Goal: Task Accomplishment & Management: Manage account settings

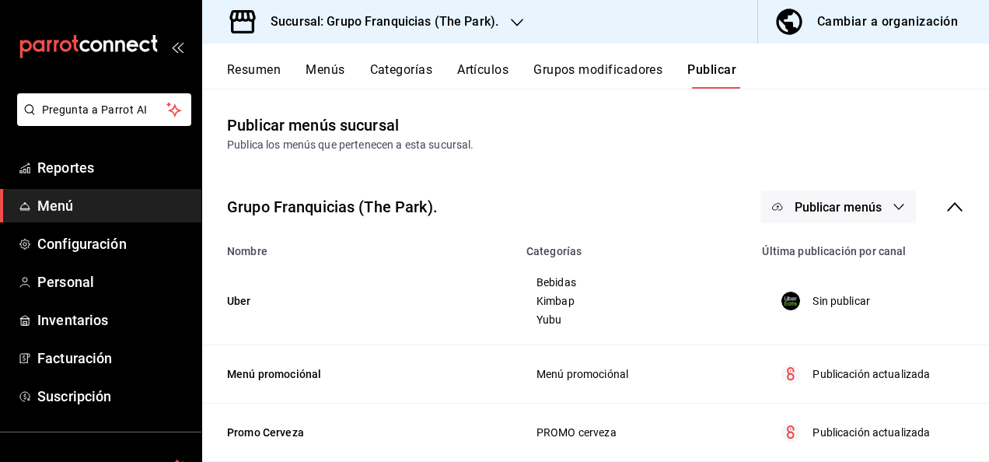
click at [378, 264] on td "Uber" at bounding box center [359, 301] width 315 height 88
click at [404, 80] on button "Categorías" at bounding box center [401, 75] width 63 height 26
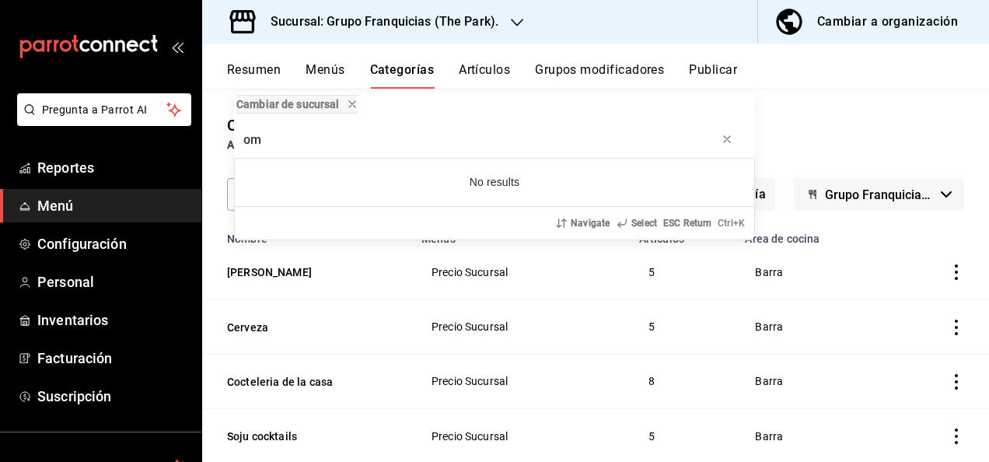
type input "o"
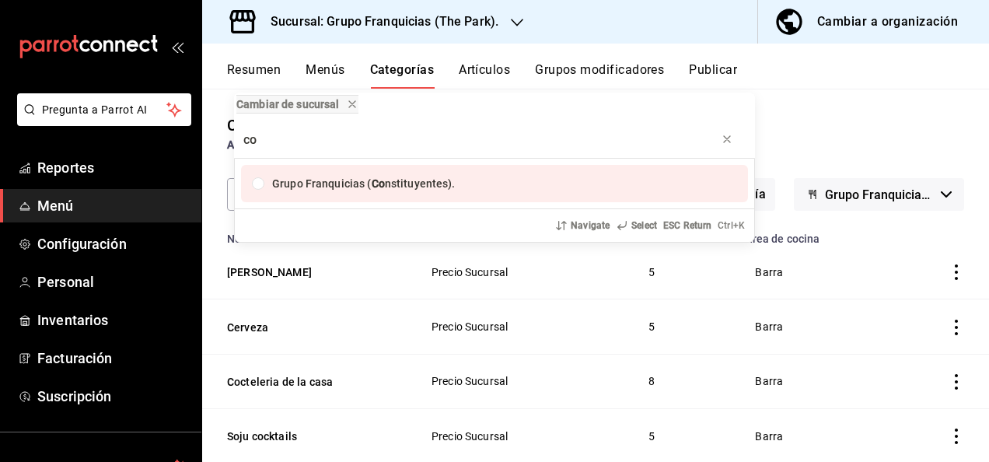
type input "c"
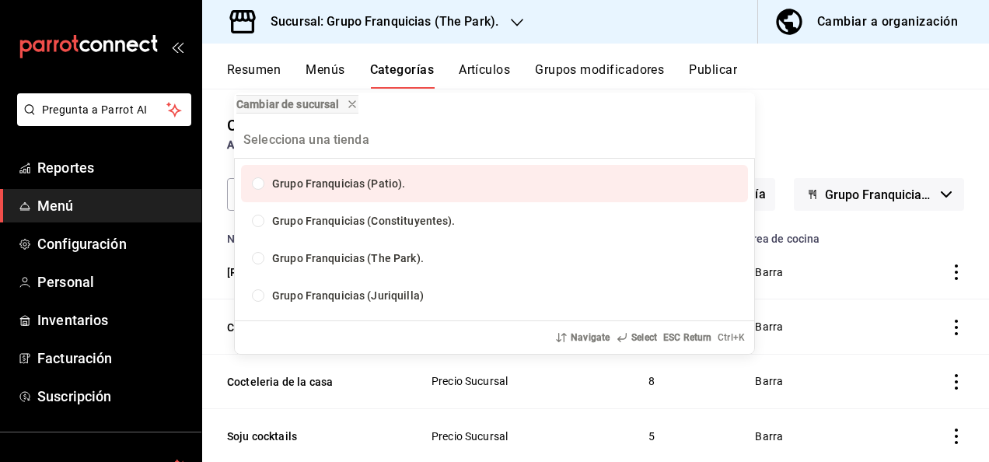
click at [446, 36] on div "Cambiar de sucursal Grupo Franquicias (Patio). Grupo Franquicias (Constituyente…" at bounding box center [494, 231] width 989 height 462
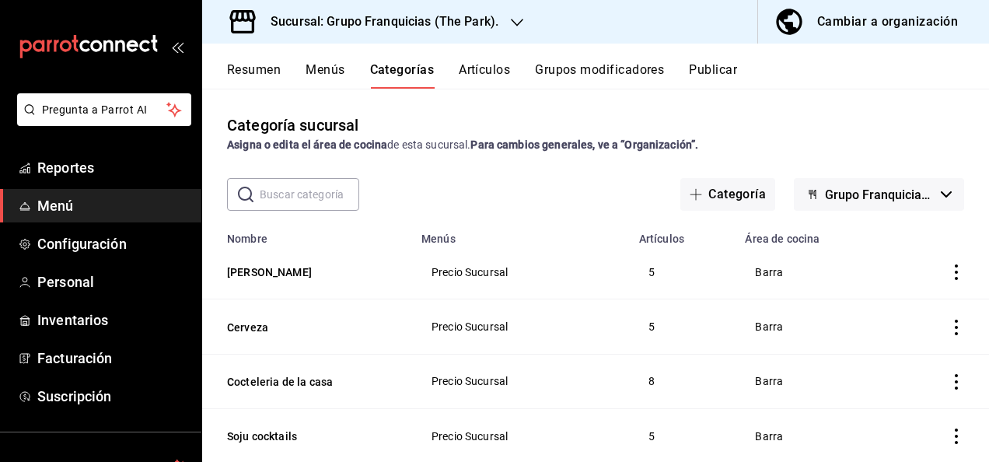
click at [314, 193] on input "text" at bounding box center [309, 194] width 99 height 31
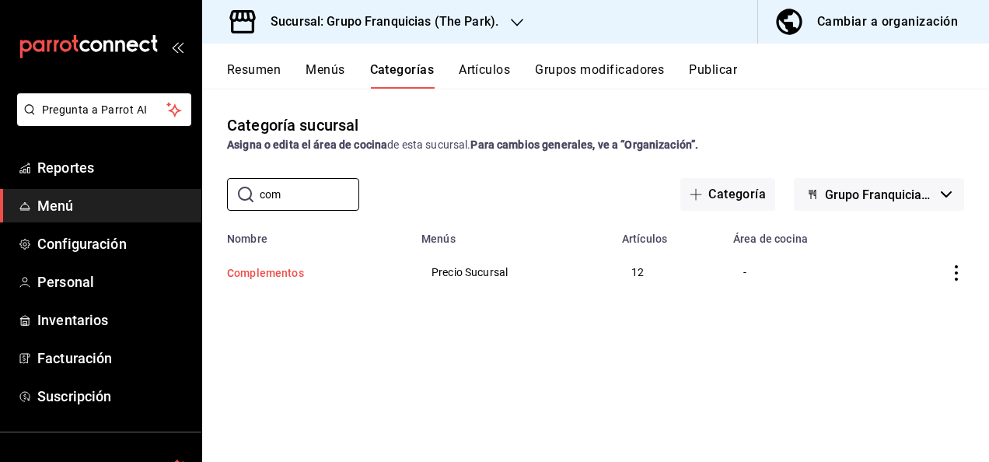
type input "com"
click at [279, 277] on button "Complementos" at bounding box center [304, 273] width 155 height 16
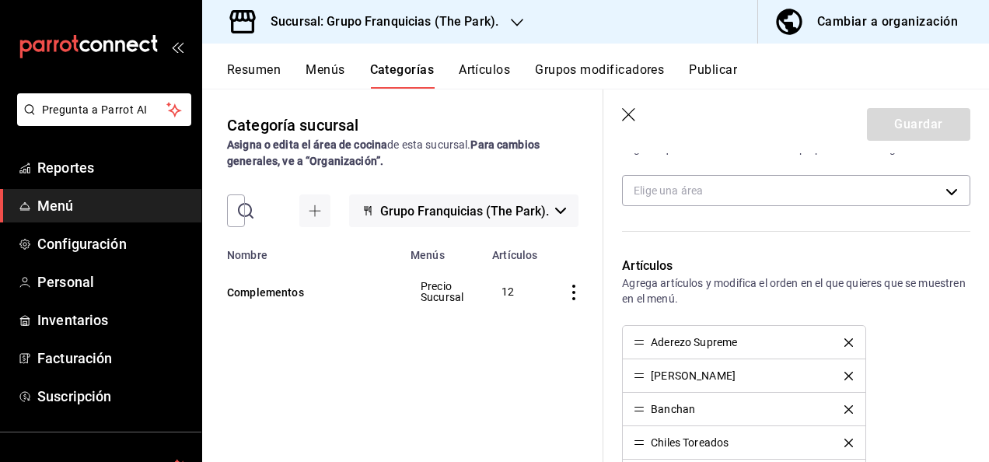
scroll to position [368, 0]
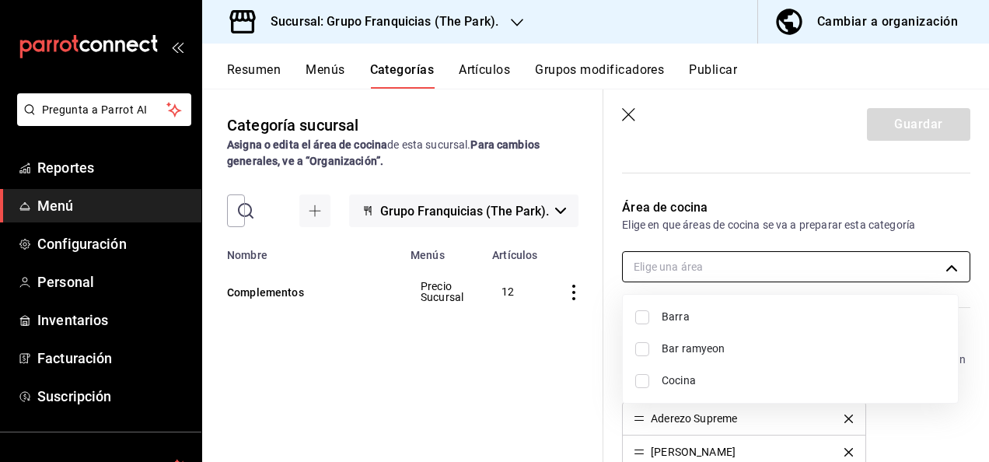
click at [784, 263] on body "Pregunta a Parrot AI Reportes Menú Configuración Personal Inventarios Facturaci…" at bounding box center [494, 231] width 989 height 462
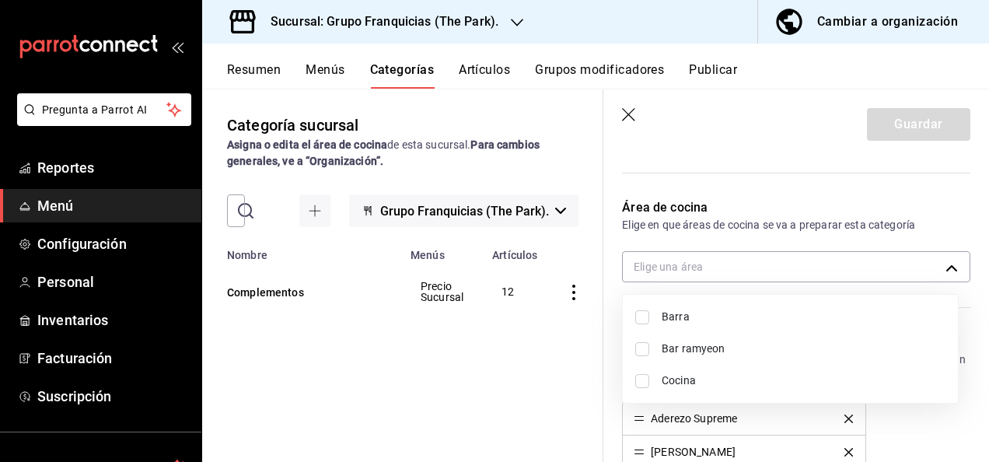
click at [635, 384] on input "checkbox" at bounding box center [642, 381] width 14 height 14
checkbox input "true"
type input "c31bbd17-8014-44d3-8ea5-26da84d2fd56"
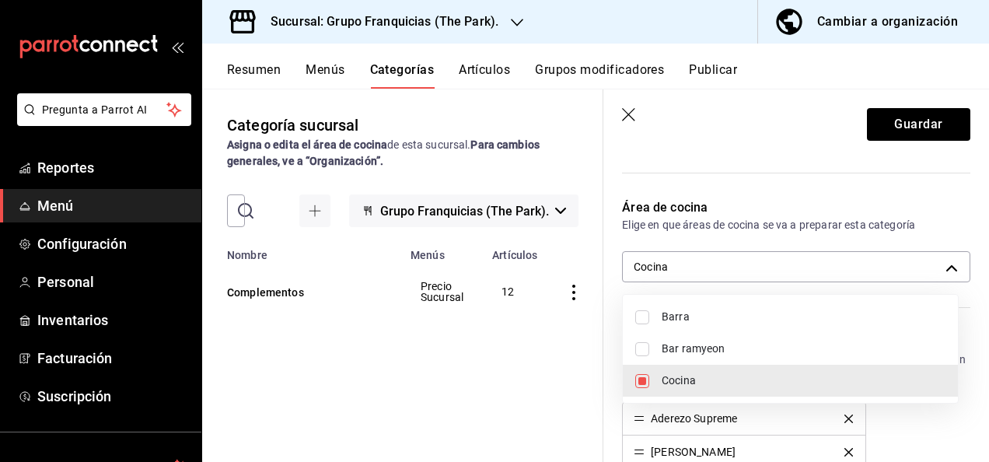
click at [899, 131] on div at bounding box center [494, 231] width 989 height 462
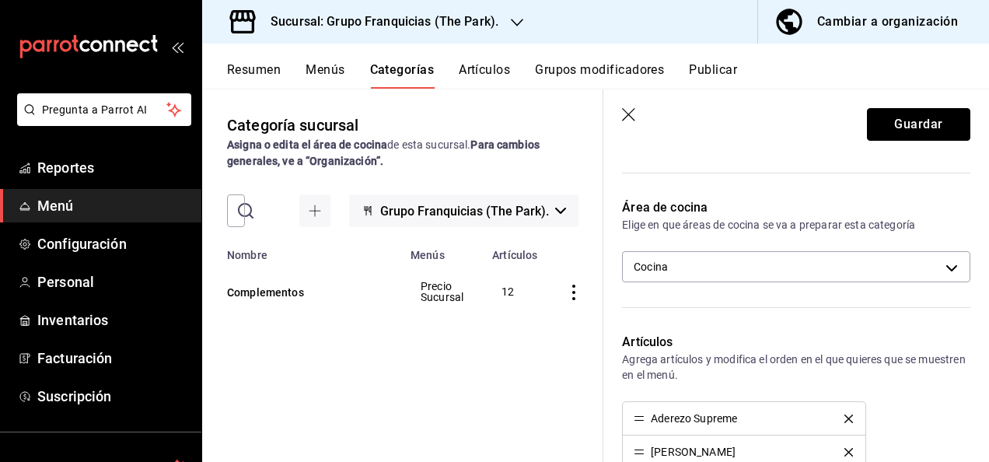
click at [899, 131] on button "Guardar" at bounding box center [918, 124] width 103 height 33
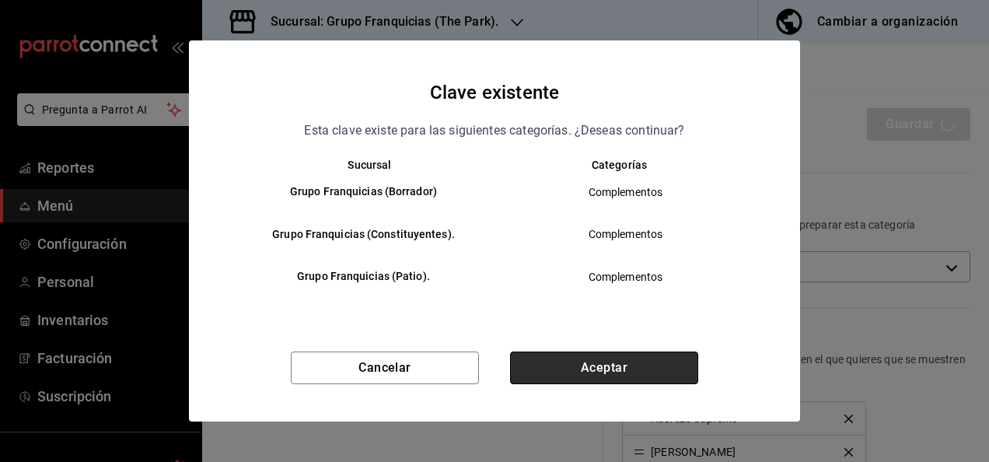
click at [597, 361] on button "Aceptar" at bounding box center [604, 367] width 188 height 33
